Goal: Transaction & Acquisition: Download file/media

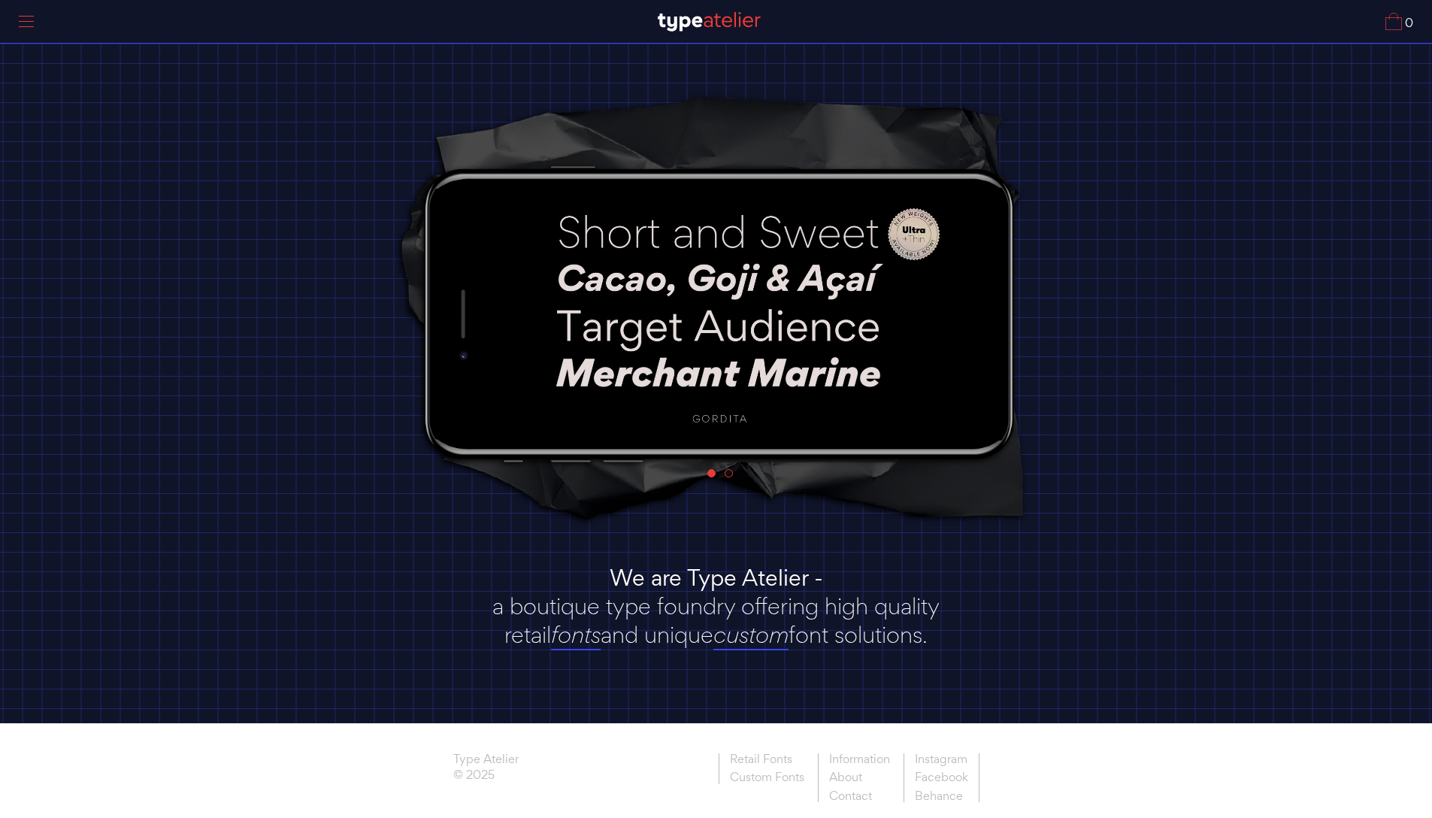
scroll to position [14, 0]
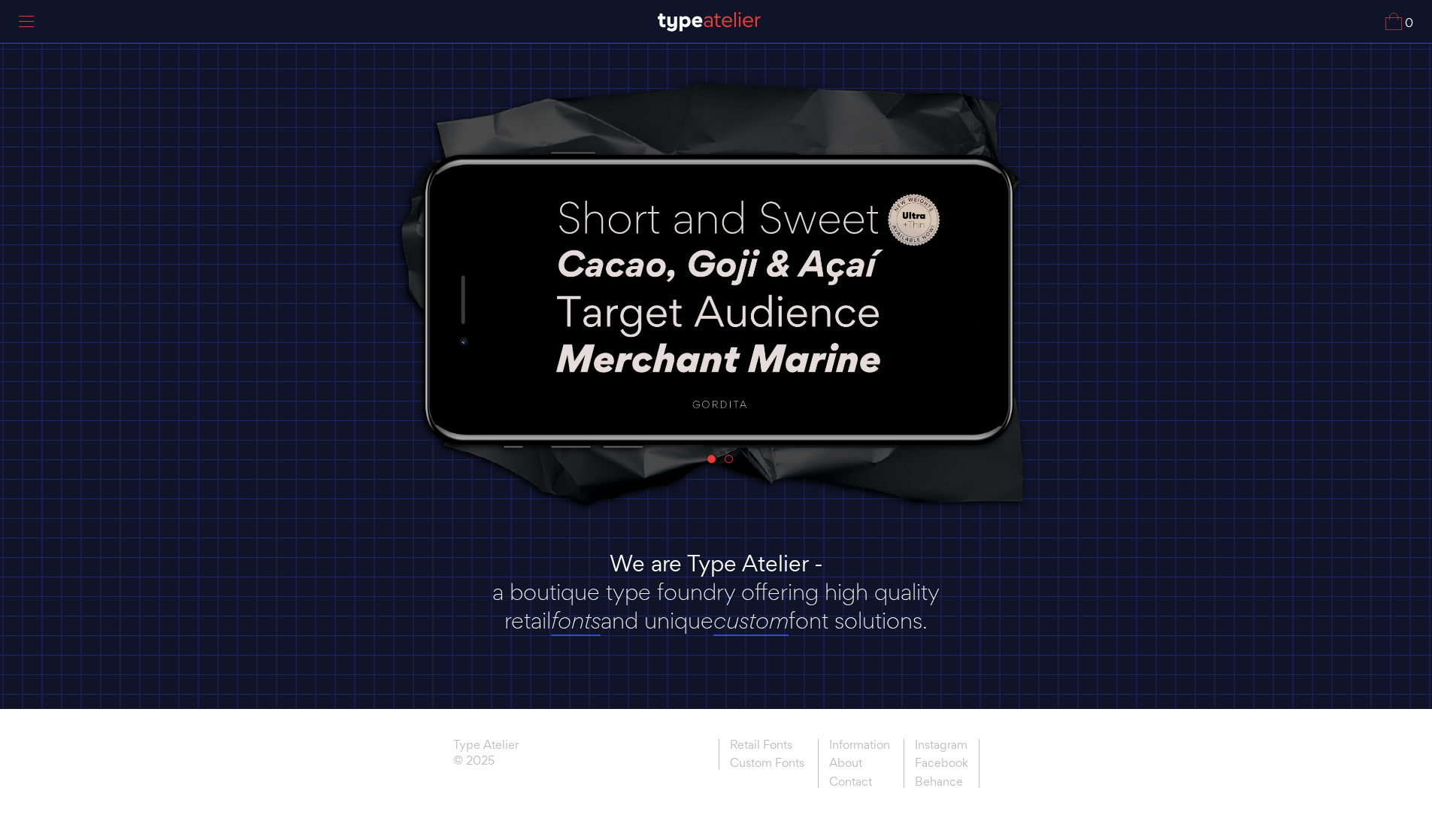
click at [627, 741] on div "Type Atelier © 2025 Retail Fonts Custom Fonts Information About Contact Instagr…" at bounding box center [716, 755] width 556 height 32
click at [758, 752] on link "Retail Fonts" at bounding box center [767, 747] width 96 height 16
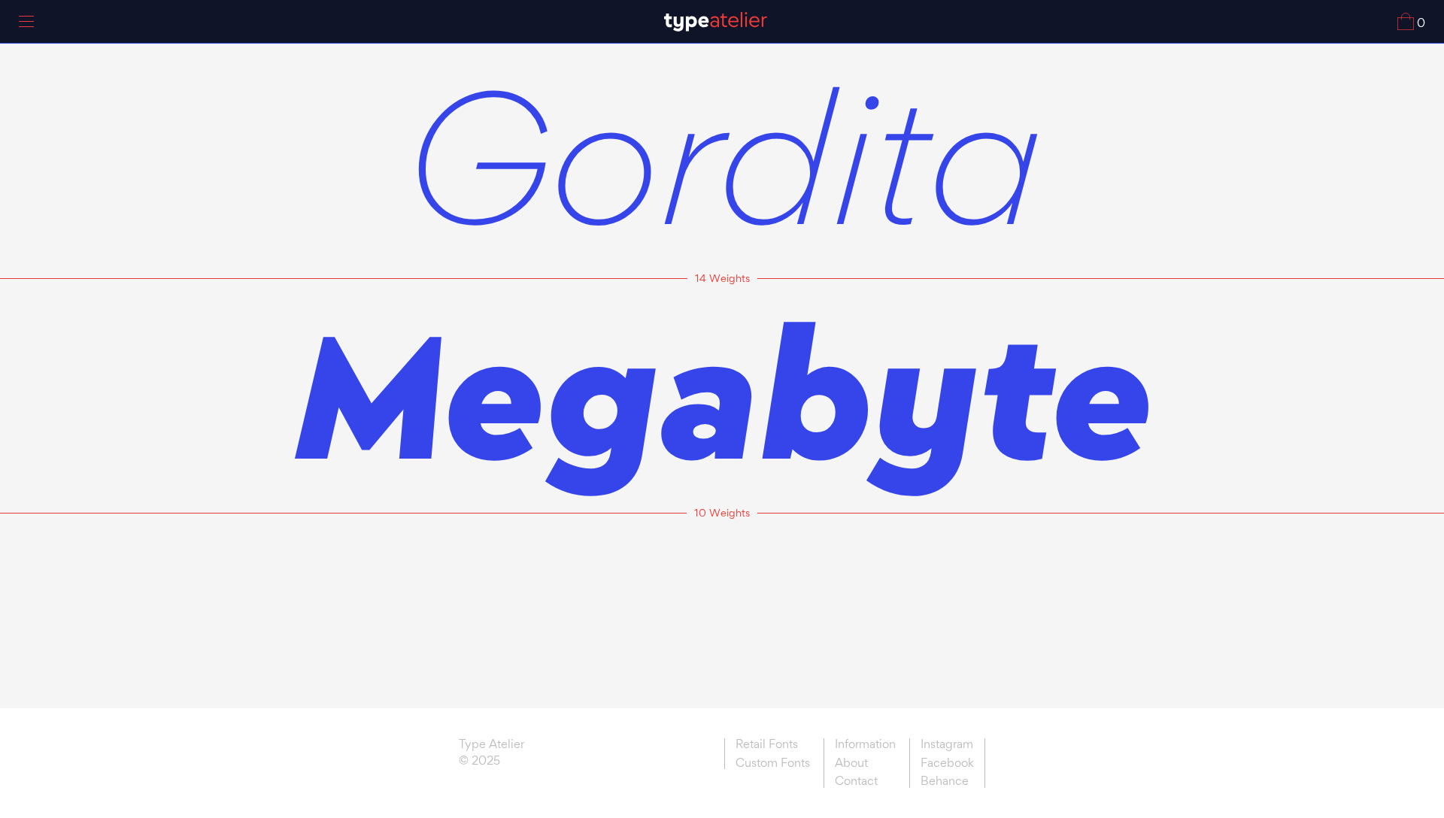
click at [726, 212] on span "Gordita" at bounding box center [722, 155] width 638 height 235
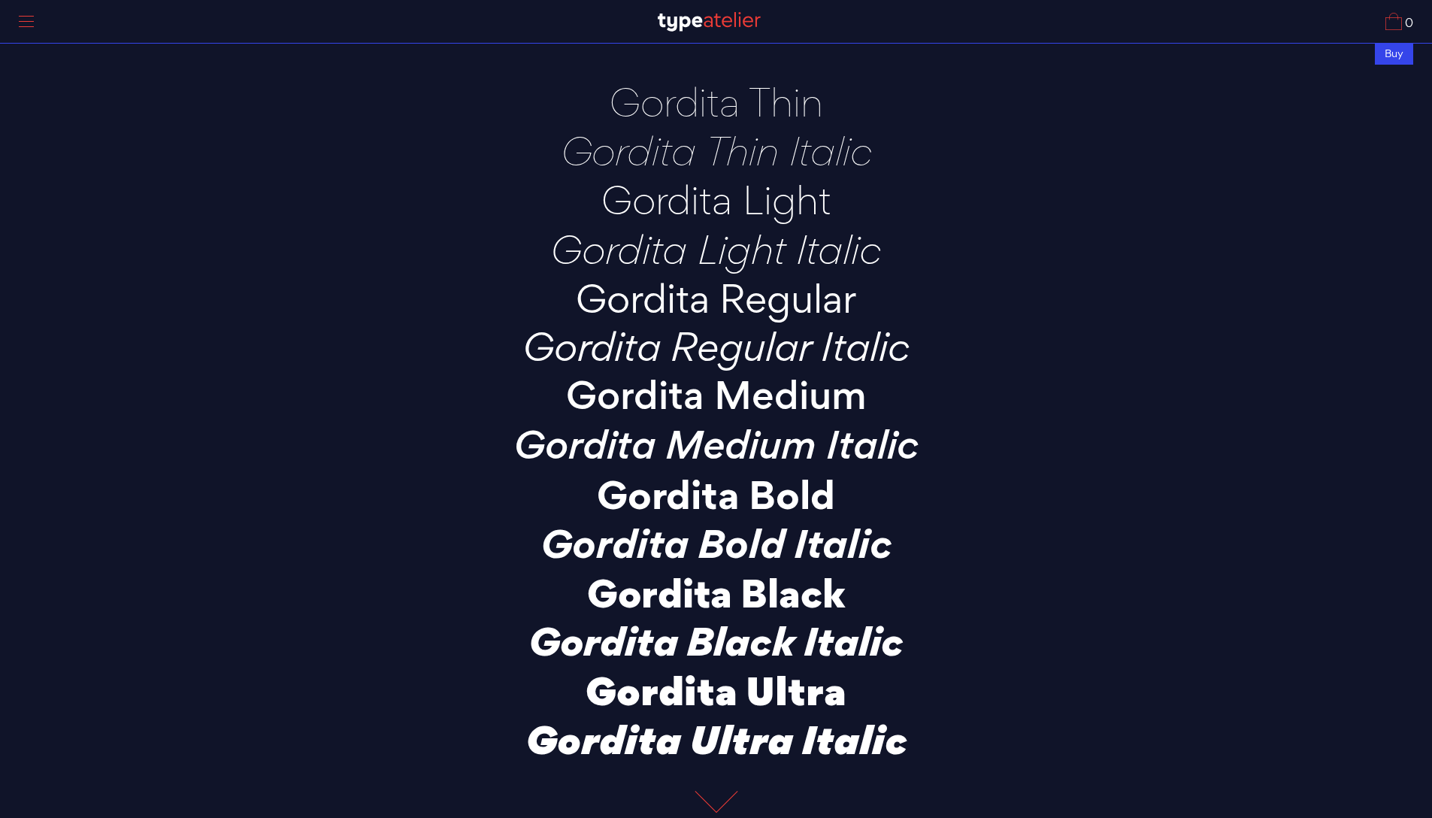
click at [263, 25] on div at bounding box center [710, 21] width 1352 height 13
click at [896, 338] on p "Gordita Regular Italic" at bounding box center [716, 346] width 526 height 41
click at [268, 23] on div at bounding box center [710, 21] width 1352 height 13
